Goal: Transaction & Acquisition: Purchase product/service

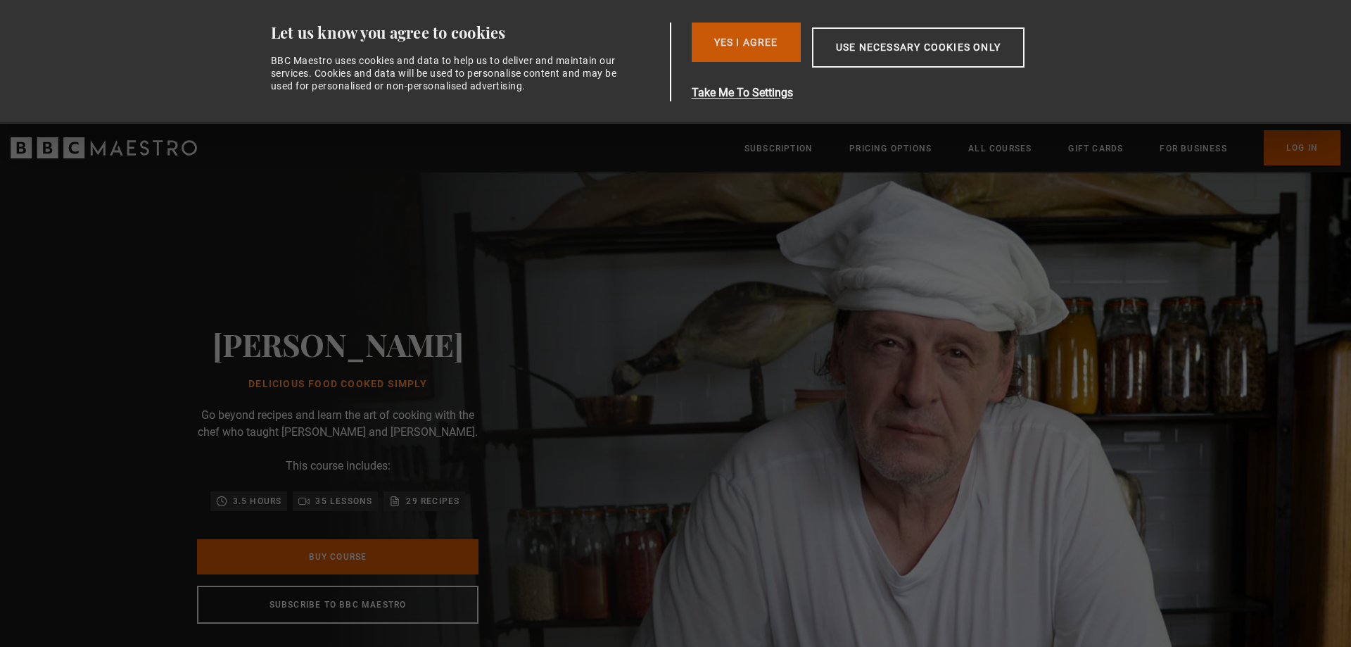
click at [762, 51] on button "Yes I Agree" at bounding box center [746, 42] width 109 height 39
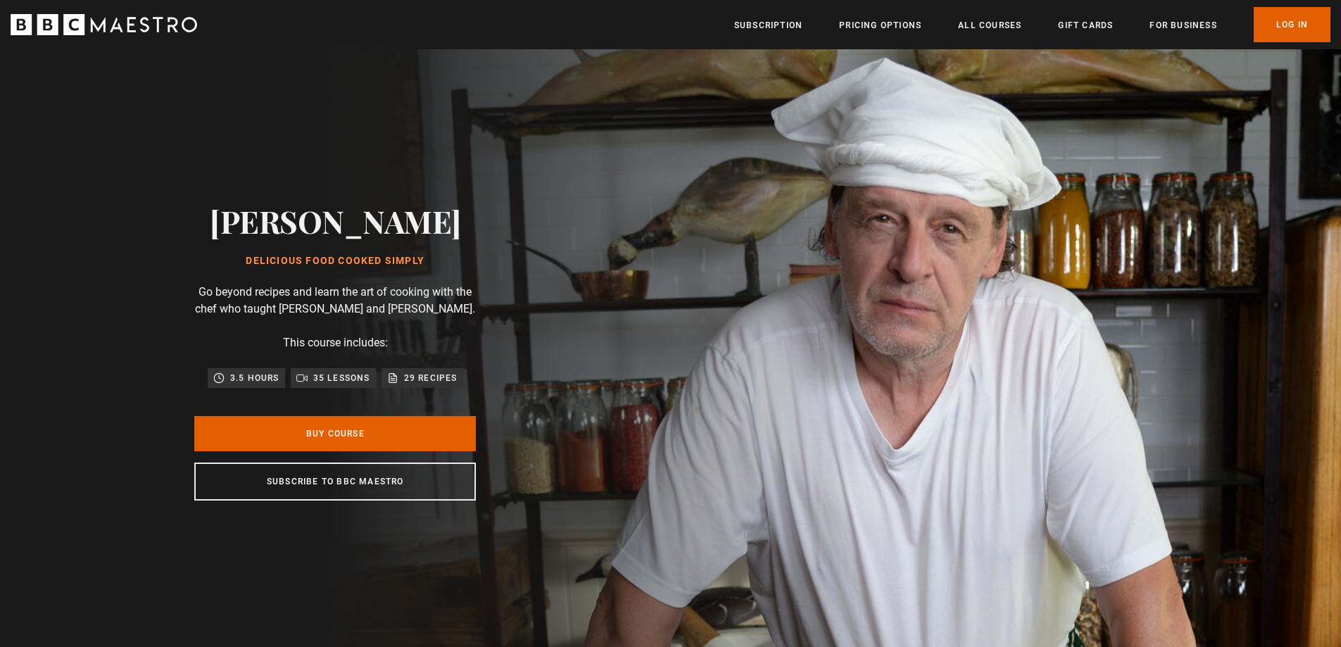
drag, startPoint x: 312, startPoint y: 213, endPoint x: 534, endPoint y: 220, distance: 221.8
click at [534, 220] on div "Marco Pierre White Delicious Food Cooked Simply Go beyond recipes and learn the…" at bounding box center [335, 351] width 450 height 604
drag, startPoint x: 239, startPoint y: 247, endPoint x: 519, endPoint y: 231, distance: 279.8
click at [448, 236] on div "Marco Pierre White Delicious Food Cooked Simply" at bounding box center [335, 235] width 251 height 64
click at [325, 429] on link "Buy Course" at bounding box center [334, 433] width 281 height 35
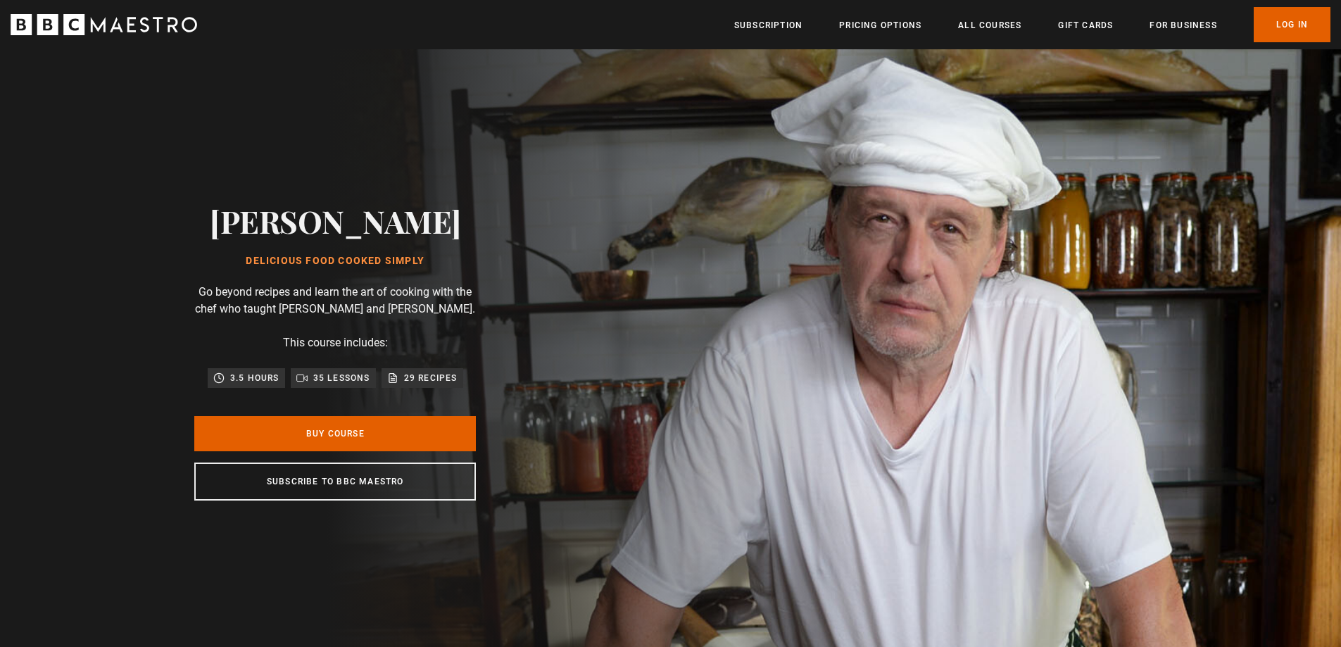
drag, startPoint x: 364, startPoint y: 243, endPoint x: 234, endPoint y: 243, distance: 129.5
click at [234, 243] on div "Marco Pierre White Delicious Food Cooked Simply" at bounding box center [335, 235] width 251 height 64
copy h1 "Delicious Food Cooked Simply"
click at [671, 233] on div "Marco Pierre White Delicious Food Cooked Simply Go beyond recipes and learn the…" at bounding box center [335, 351] width 671 height 604
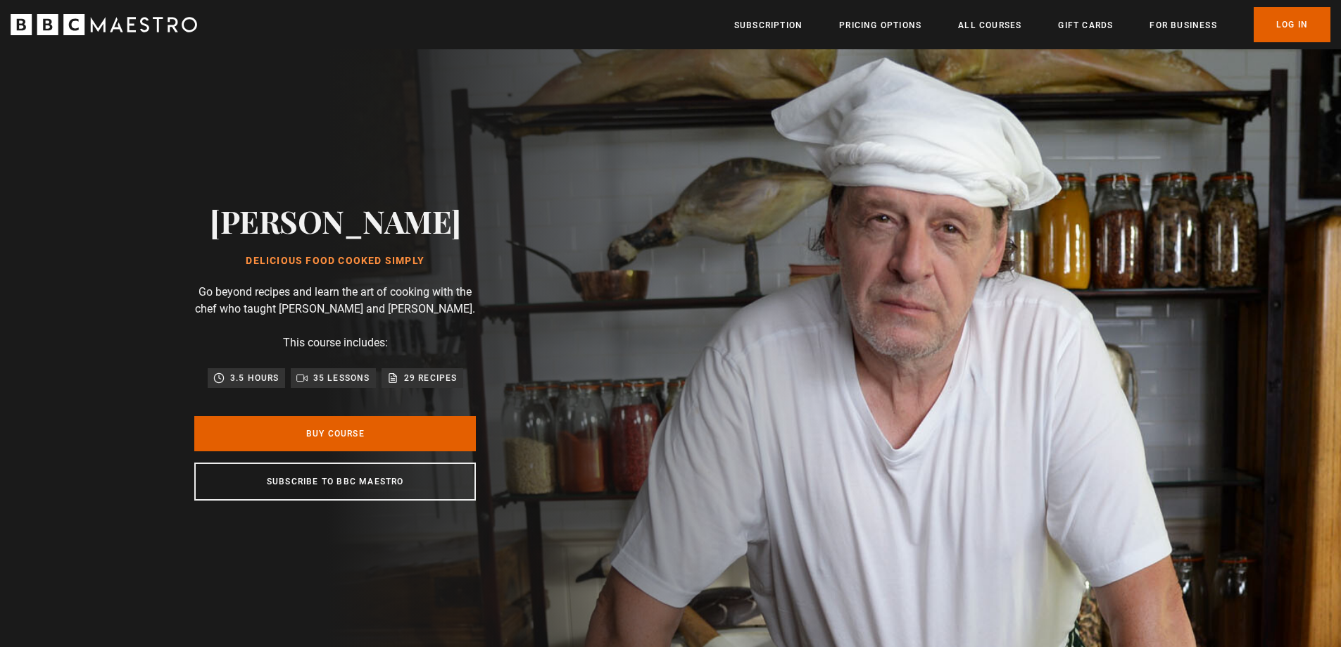
drag, startPoint x: 203, startPoint y: 215, endPoint x: 483, endPoint y: 224, distance: 280.9
click at [483, 224] on div "Marco Pierre White Delicious Food Cooked Simply Go beyond recipes and learn the…" at bounding box center [335, 351] width 450 height 604
copy h2 "Marco Pierre White"
